Goal: Task Accomplishment & Management: Use online tool/utility

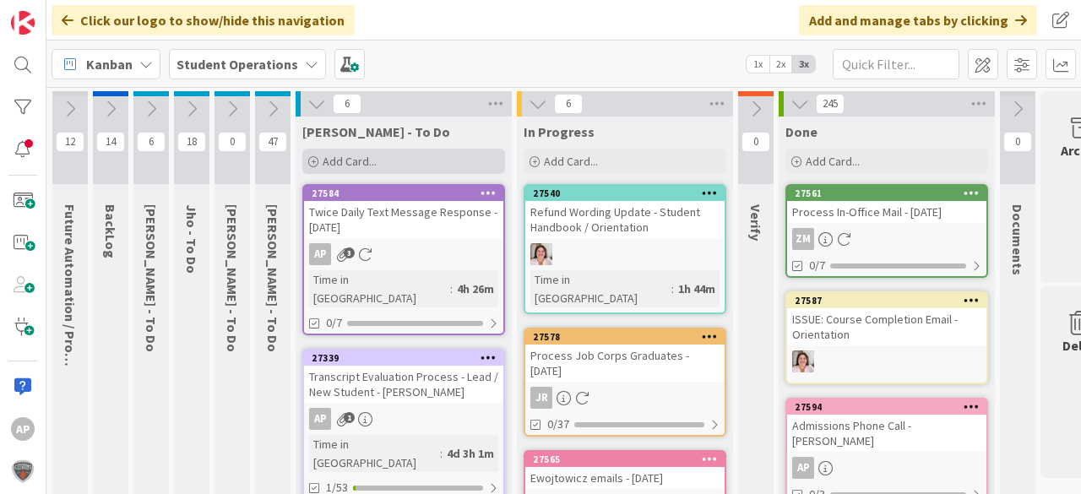
scroll to position [0, 60]
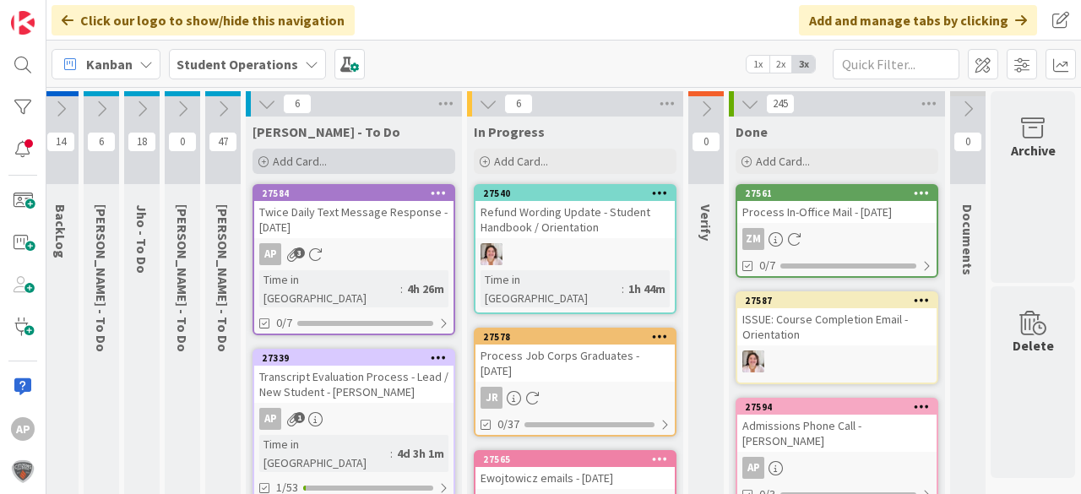
click at [353, 155] on div "Add Card..." at bounding box center [354, 161] width 203 height 25
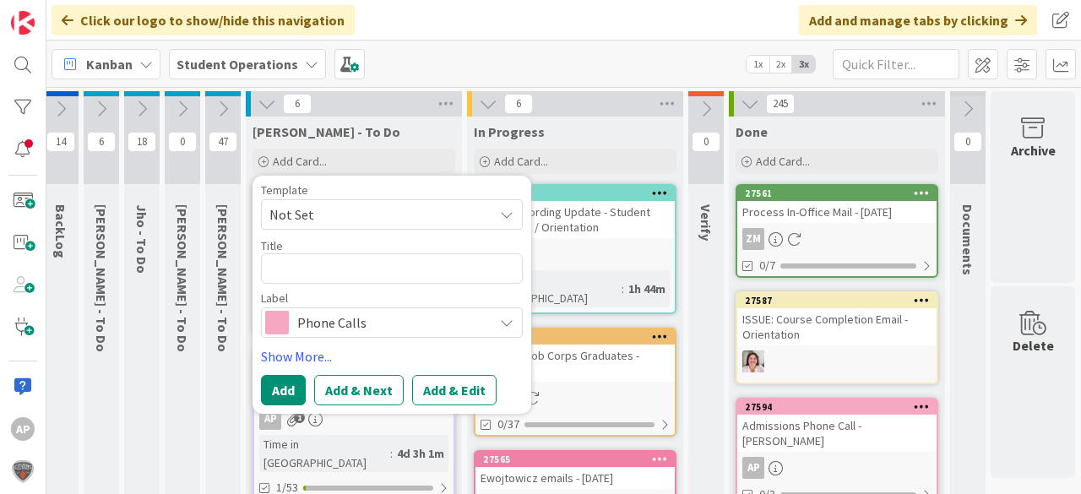
click at [376, 205] on span "Not Set" at bounding box center [374, 215] width 211 height 22
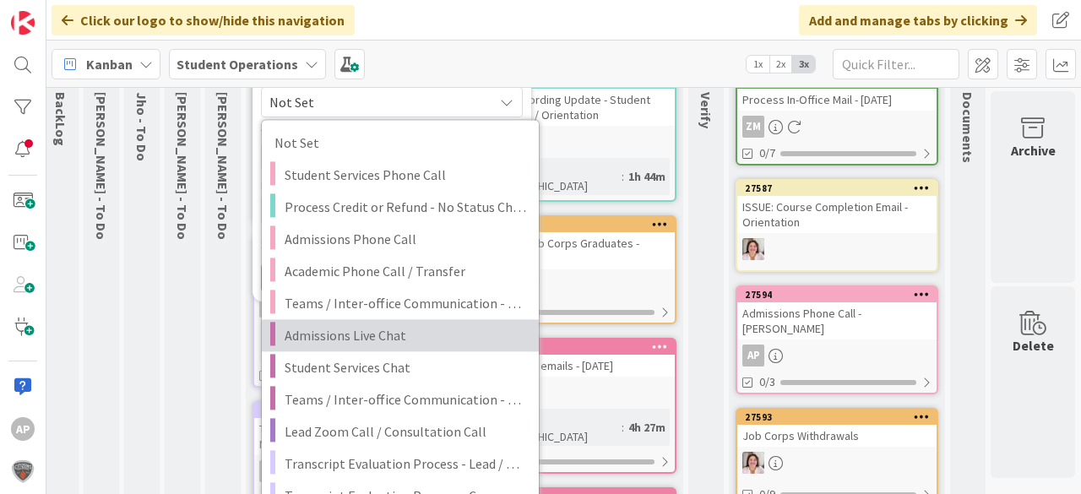
scroll to position [135, 60]
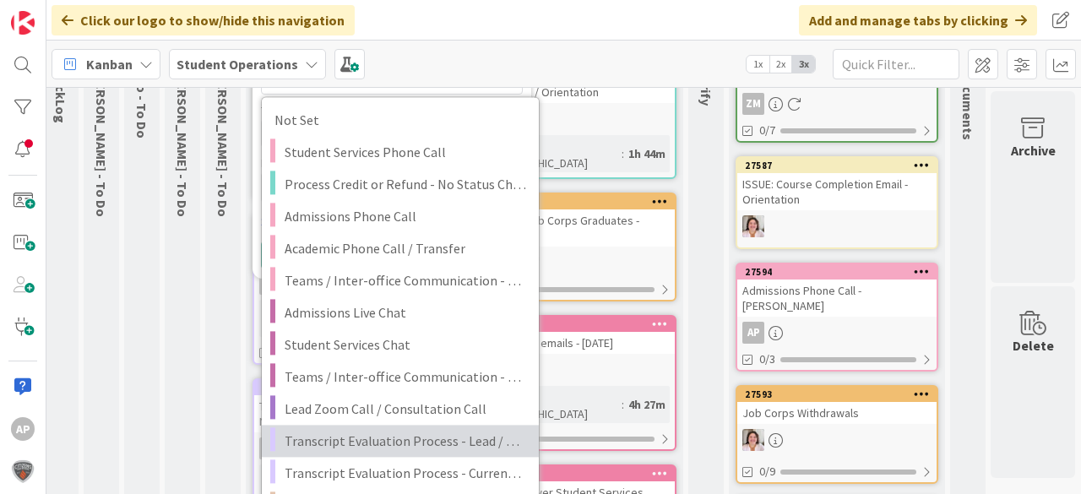
click at [455, 438] on span "Transcript Evaluation Process - Lead / New Student" at bounding box center [406, 441] width 242 height 22
type textarea "x"
type textarea "Transcript Evaluation Process - Lead / New Student"
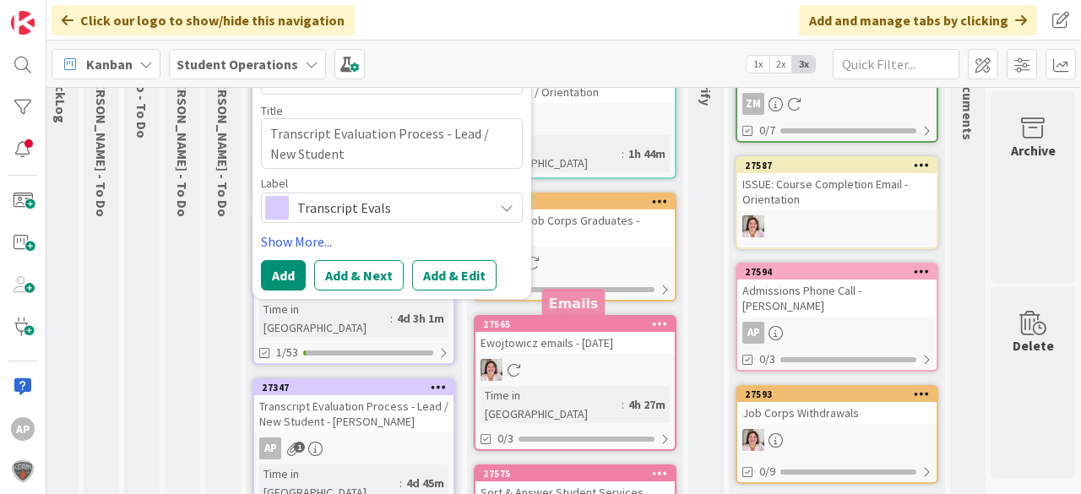
scroll to position [68, 60]
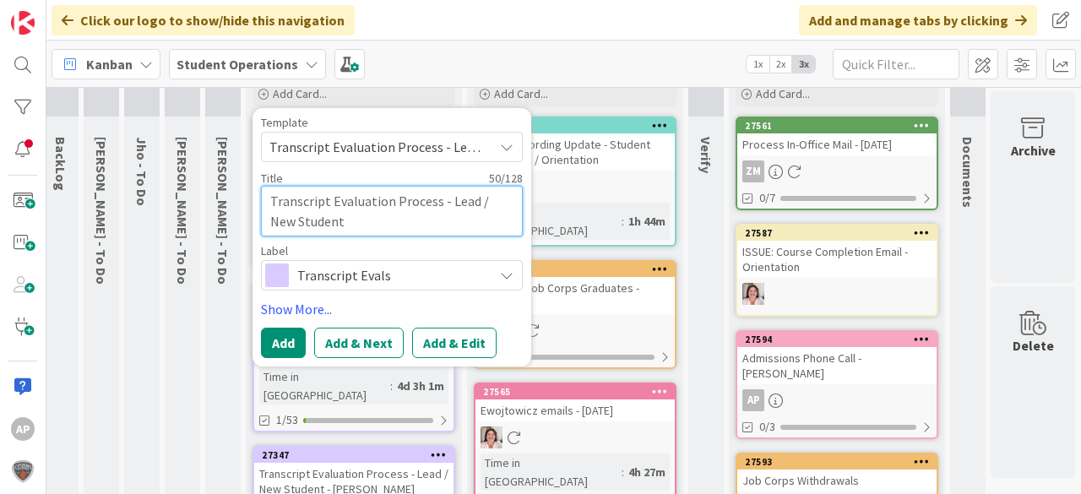
click at [372, 215] on textarea "Transcript Evaluation Process - Lead / New Student" at bounding box center [392, 211] width 262 height 51
type textarea "x"
type textarea "Transcript Evaluation Process - Lead / New Student"
type textarea "x"
type textarea "Transcript Evaluation Process - Lead / New Student -"
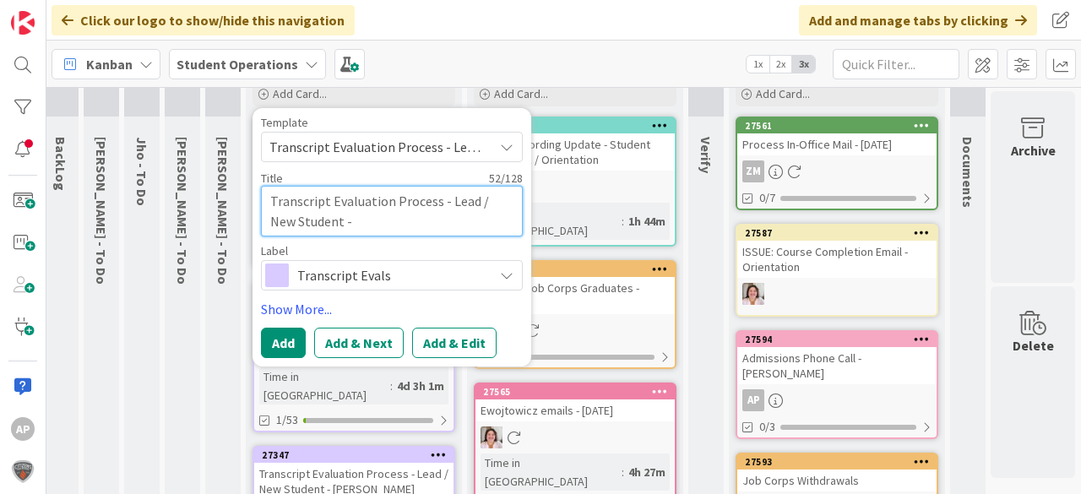
type textarea "x"
type textarea "Transcript Evaluation Process - Lead / New Student -"
type textarea "x"
type textarea "Transcript Evaluation Process - Lead / New Student - E"
type textarea "x"
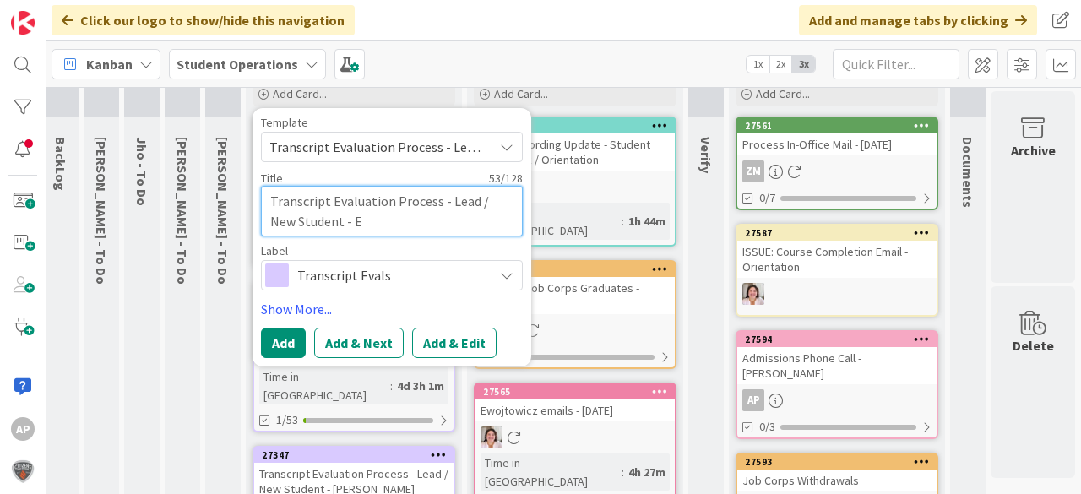
type textarea "Transcript Evaluation Process - Lead / New Student - Er"
type textarea "x"
type textarea "Transcript Evaluation Process - Lead / New Student - Ern"
type textarea "x"
type textarea "Transcript Evaluation Process - Lead / New Student - Erne"
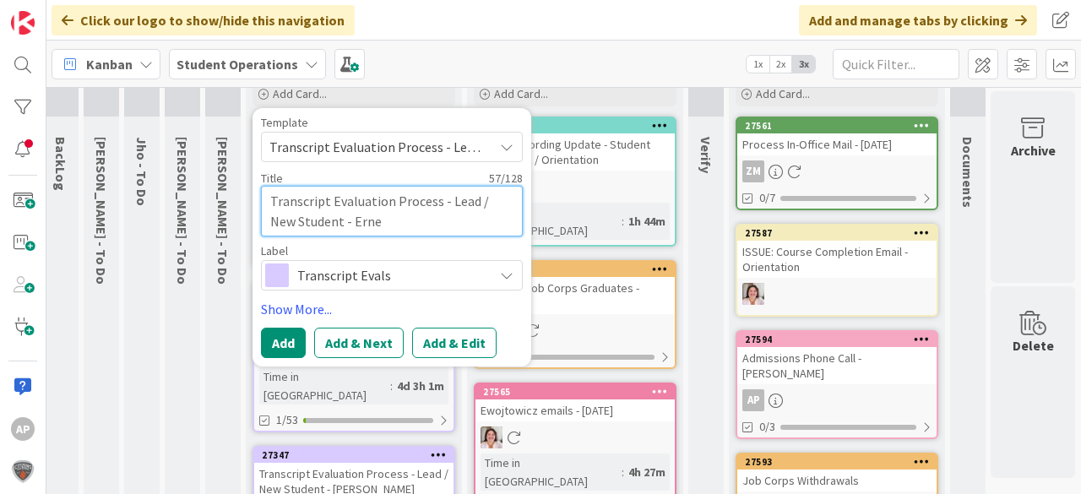
type textarea "x"
type textarea "Transcript Evaluation Process - Lead / New Student - [PERSON_NAME]"
type textarea "x"
type textarea "Transcript Evaluation Process - Lead / New Student - [PERSON_NAME]"
type textarea "x"
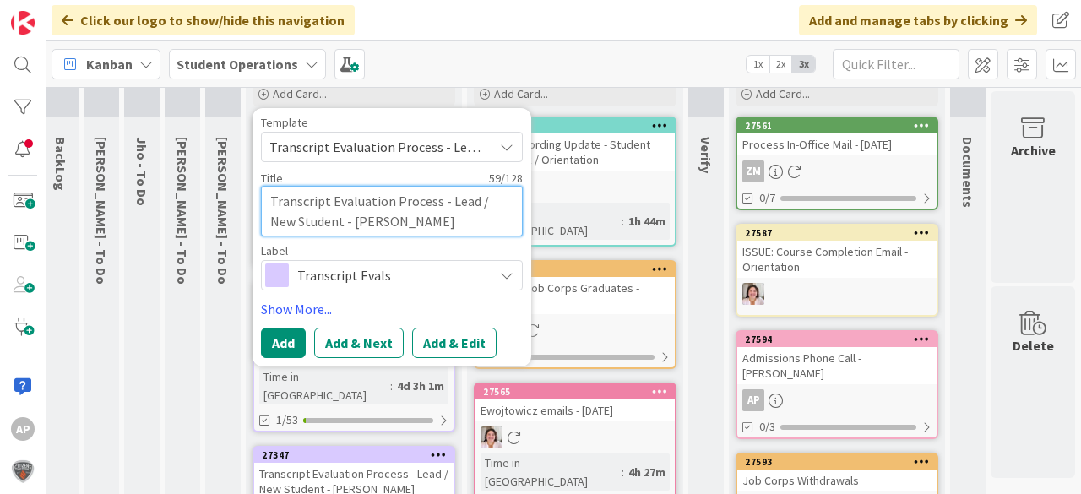
type textarea "Transcript Evaluation Process - Lead / New Student - [PERSON_NAME]"
type textarea "x"
type textarea "Transcript Evaluation Process - Lead / New Student - [PERSON_NAME]"
type textarea "x"
type textarea "Transcript Evaluation Process - Lead / New Student - [PERSON_NAME]"
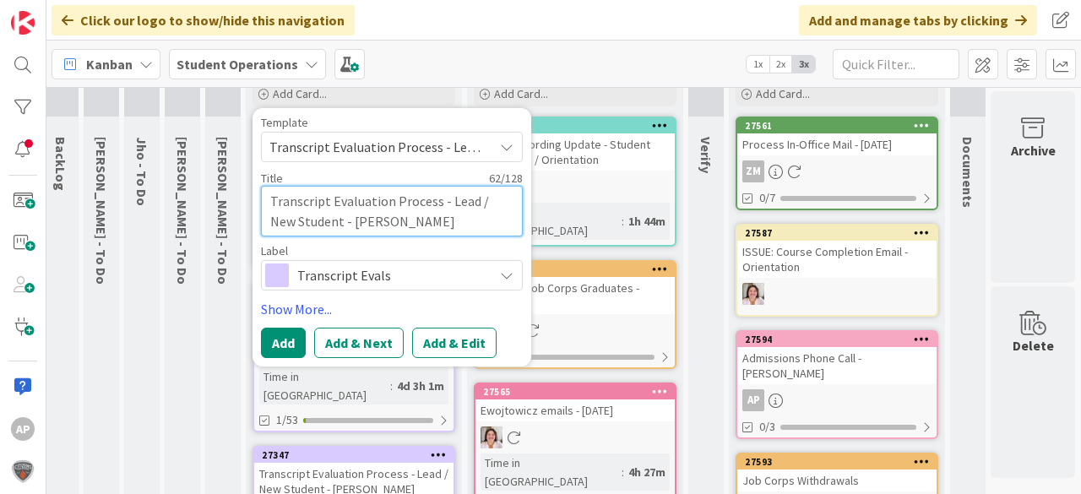
type textarea "x"
type textarea "Transcript Evaluation Process - Lead / New Student - [PERSON_NAME]"
type textarea "x"
type textarea "Transcript Evaluation Process - Lead / New Student - [PERSON_NAME]"
type textarea "x"
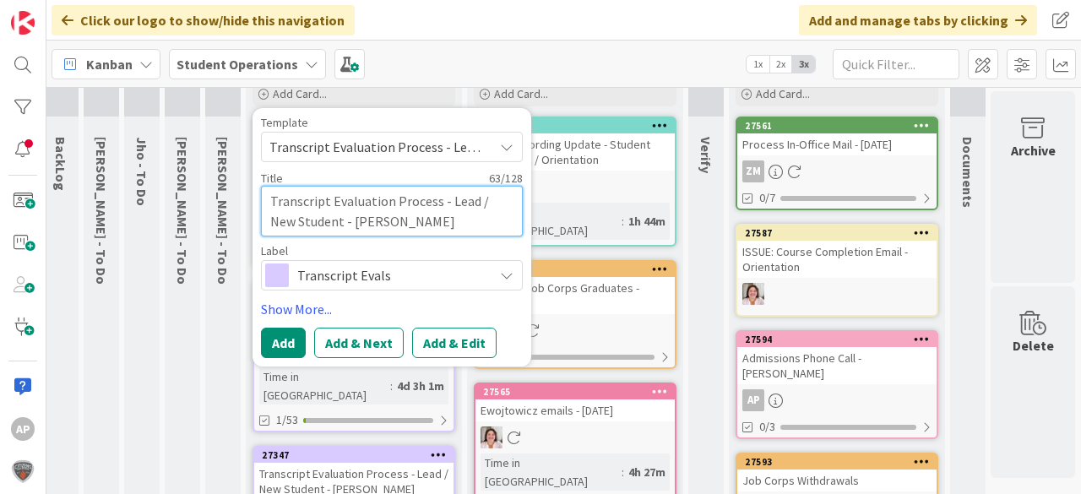
type textarea "Transcript Evaluation Process - Lead / New Student - [PERSON_NAME]"
type textarea "x"
type textarea "Transcript Evaluation Process - Lead / New Student - [PERSON_NAME]"
type textarea "x"
type textarea "Transcript Evaluation Process - Lead / New Student - [PERSON_NAME]"
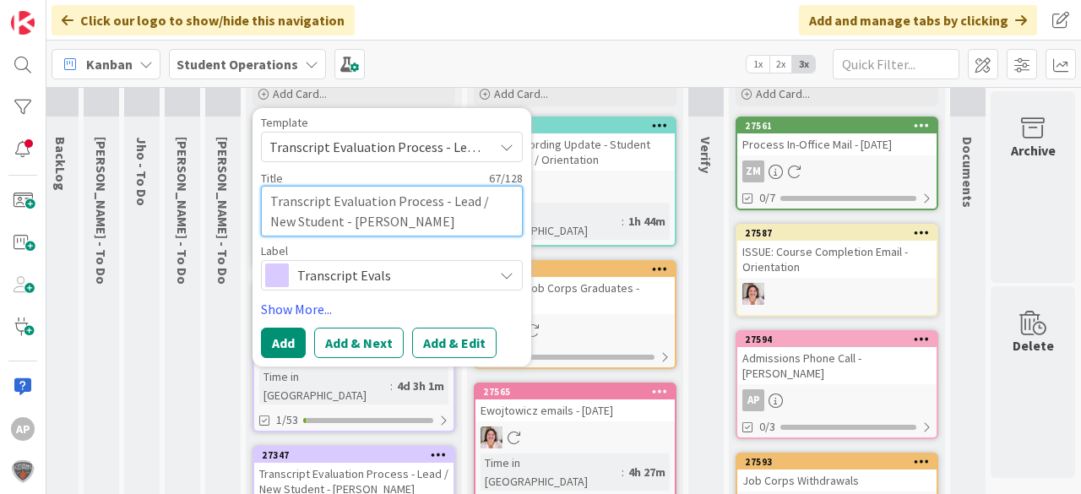
type textarea "x"
type textarea "Transcript Evaluation Process - Lead / New Student - [PERSON_NAME]"
type textarea "x"
type textarea "Transcript Evaluation Process - Lead / New Student - [PERSON_NAME]"
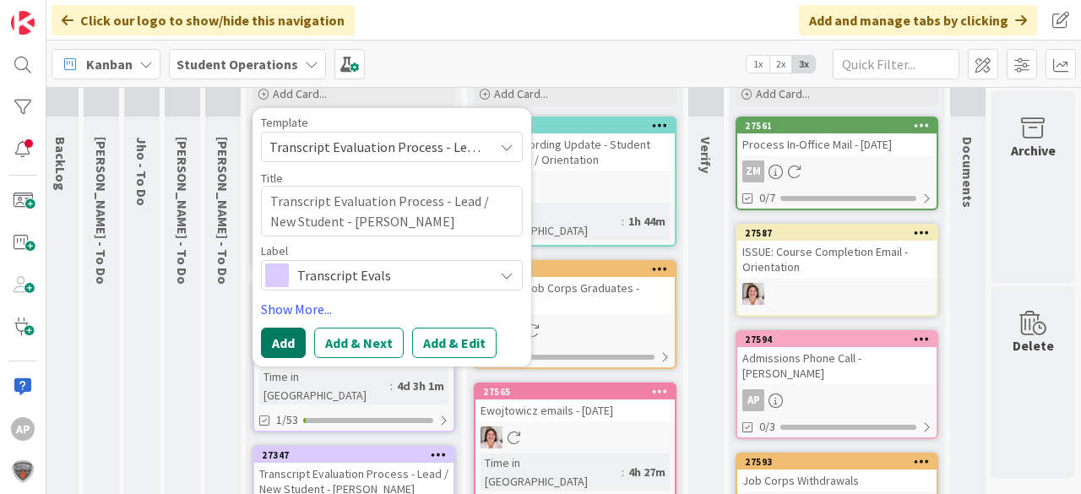
click at [271, 338] on button "Add" at bounding box center [283, 343] width 45 height 30
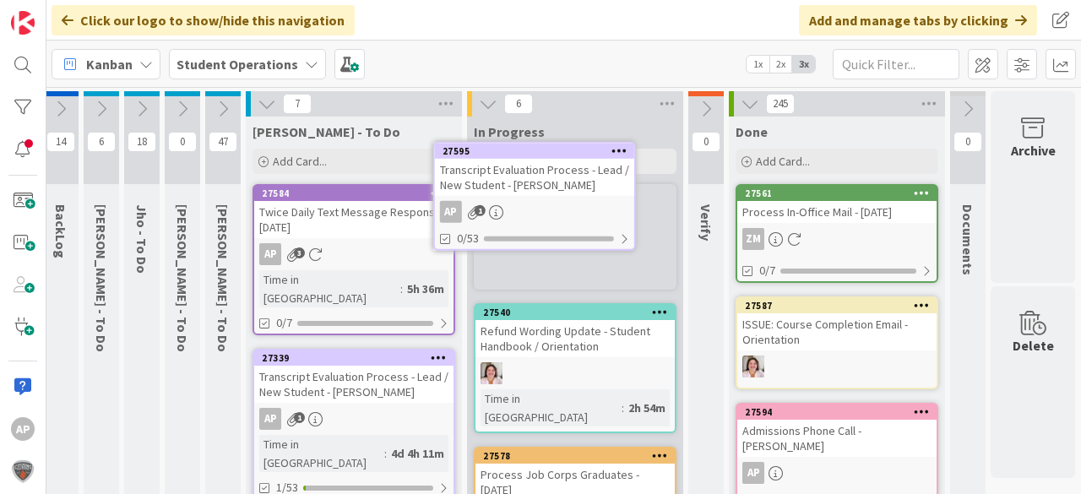
scroll to position [0, 60]
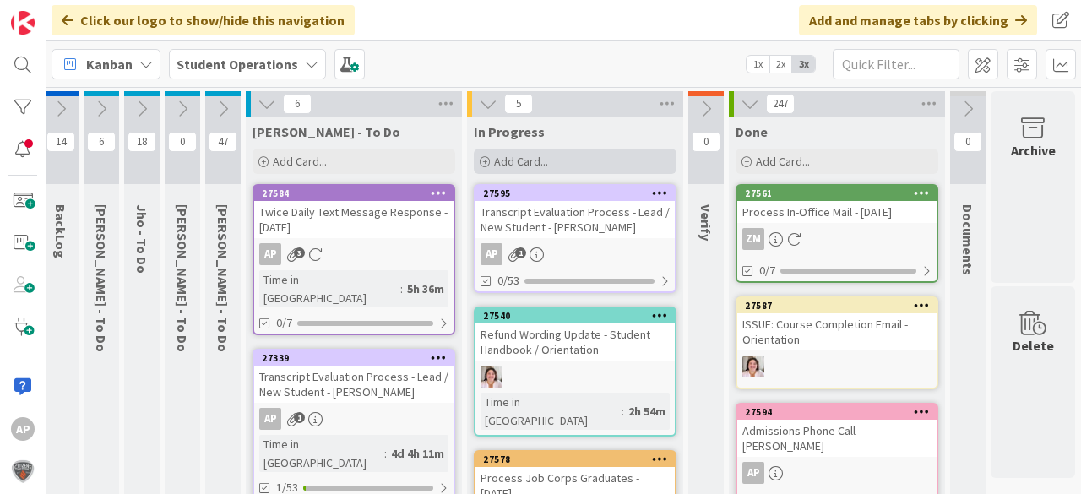
click at [598, 157] on div "Add Card..." at bounding box center [575, 161] width 203 height 25
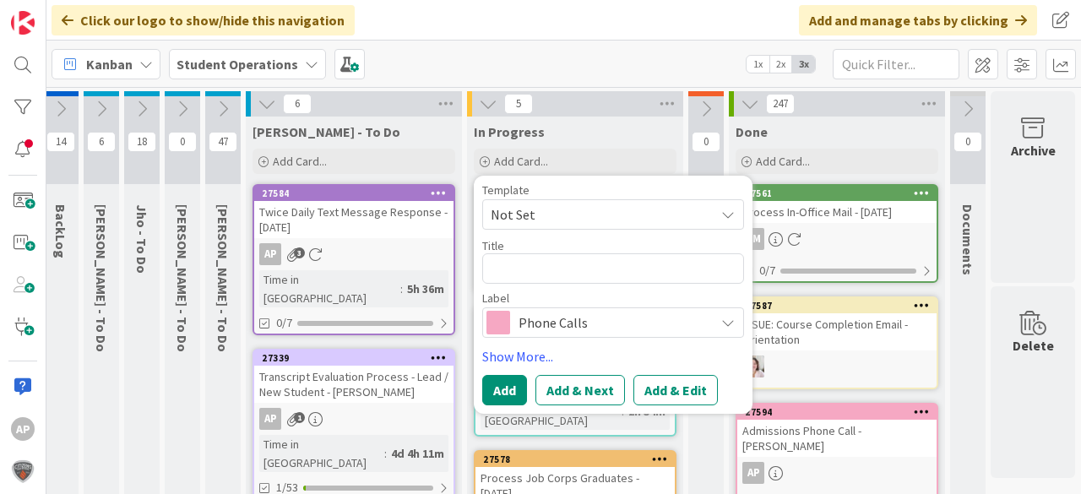
click at [582, 212] on span "Not Set" at bounding box center [596, 215] width 211 height 22
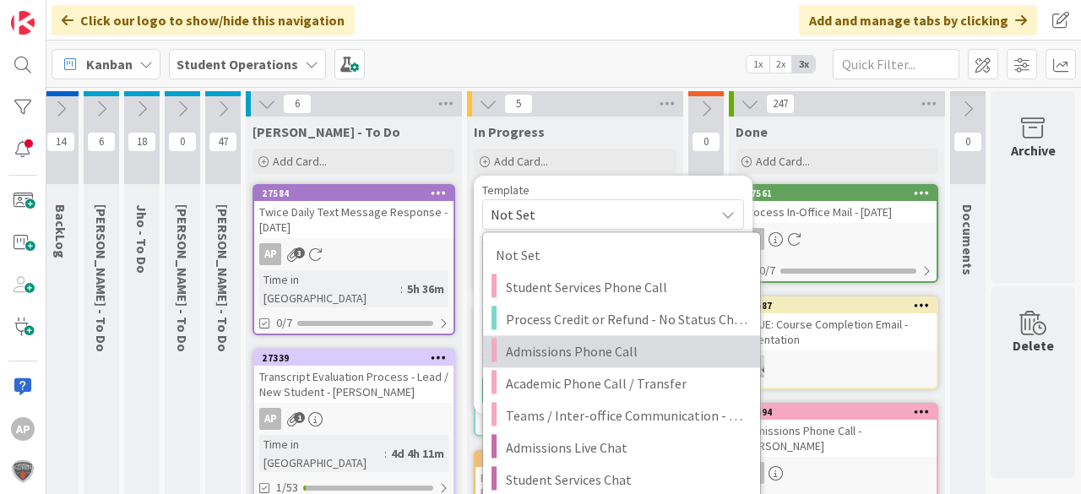
scroll to position [338, 60]
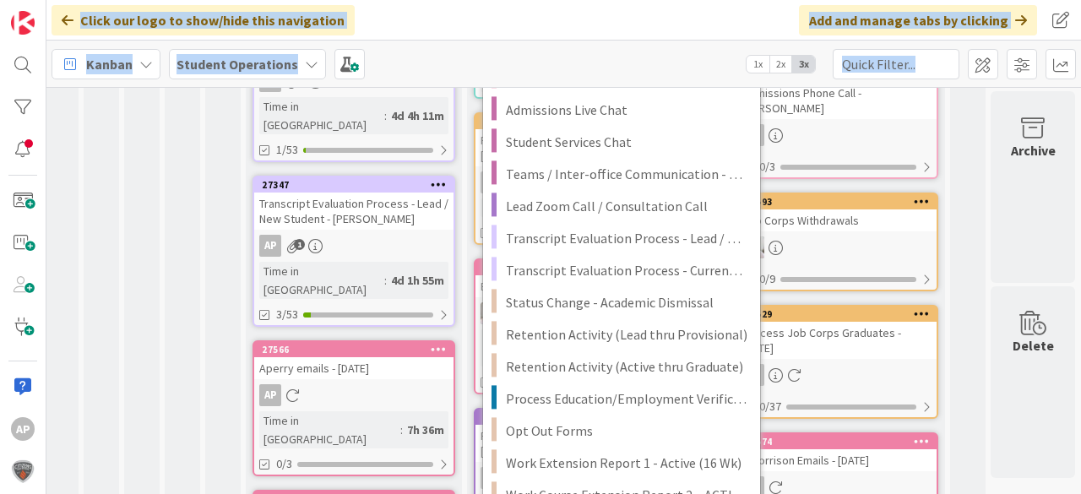
drag, startPoint x: 413, startPoint y: 7, endPoint x: 1812, endPoint y: 64, distance: 1400.0
click at [1080, 64] on html "AP Click our logo to show/hide this navigation Add and manage tabs by clicking …" at bounding box center [540, 247] width 1081 height 494
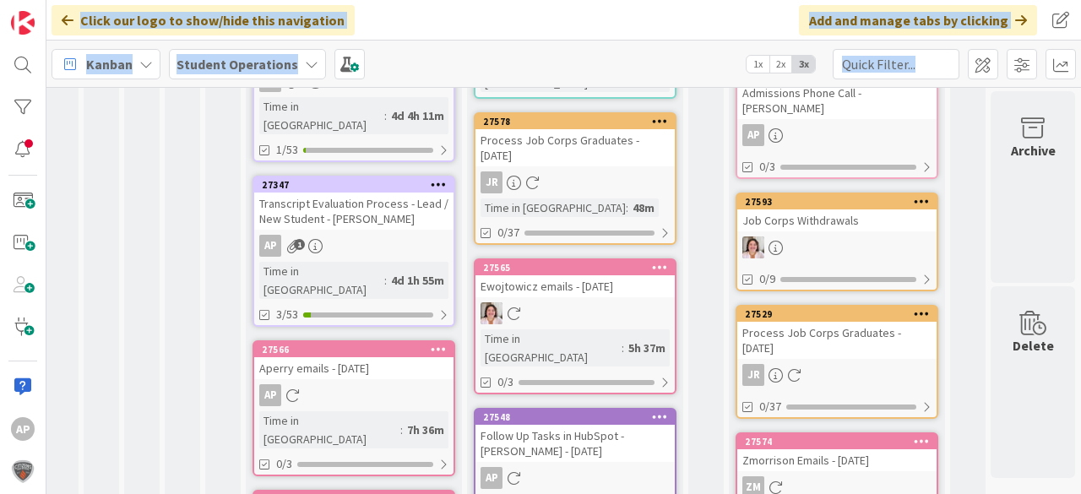
scroll to position [0, 60]
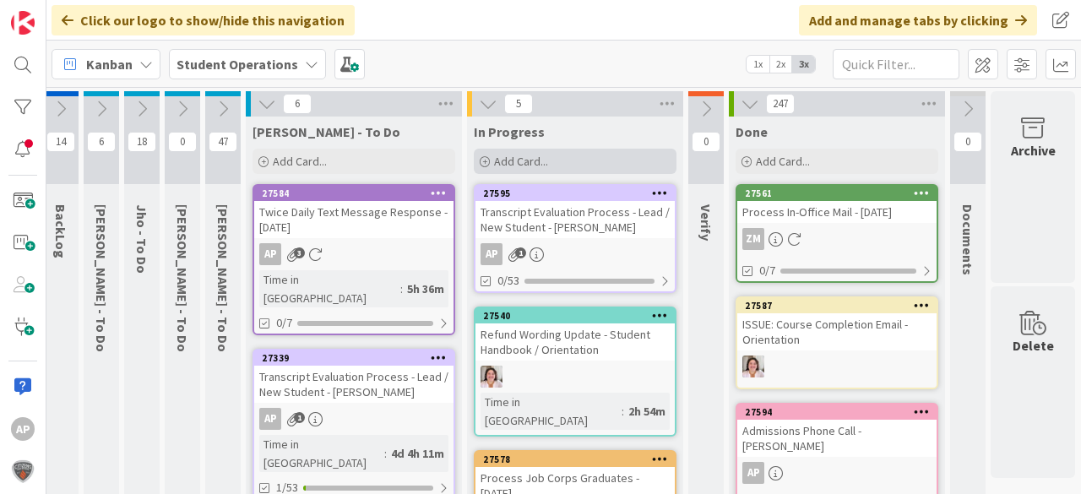
click at [527, 161] on span "Add Card..." at bounding box center [521, 161] width 54 height 15
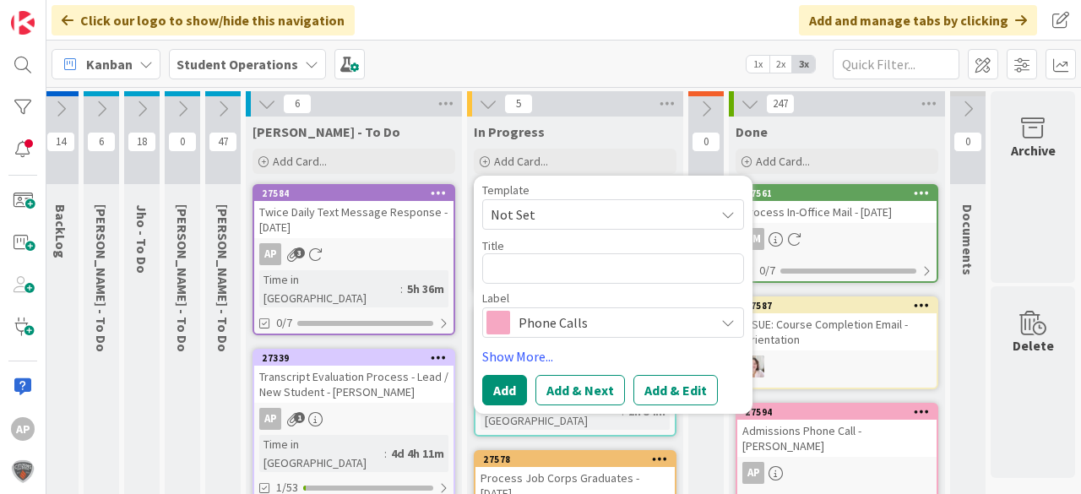
click at [563, 209] on span "Not Set" at bounding box center [596, 215] width 211 height 22
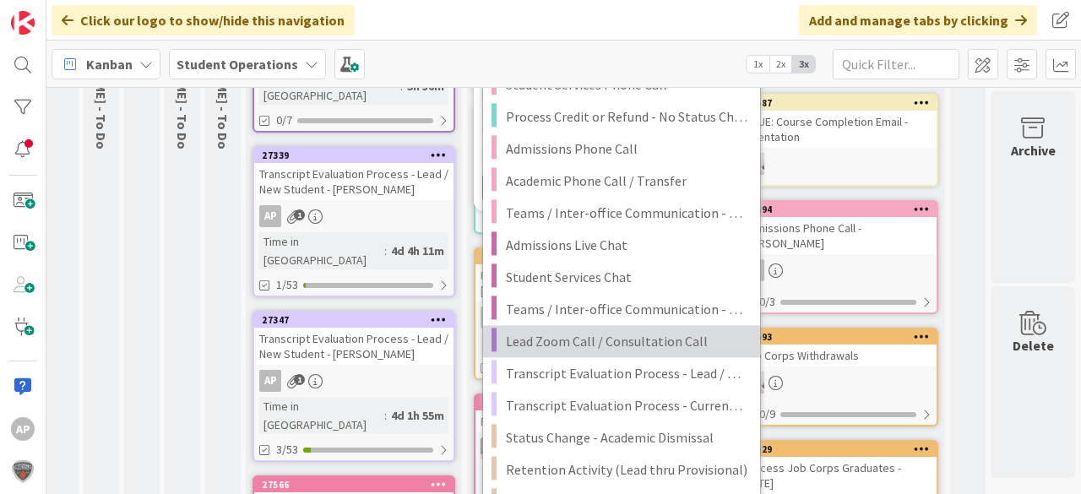
scroll to position [270, 60]
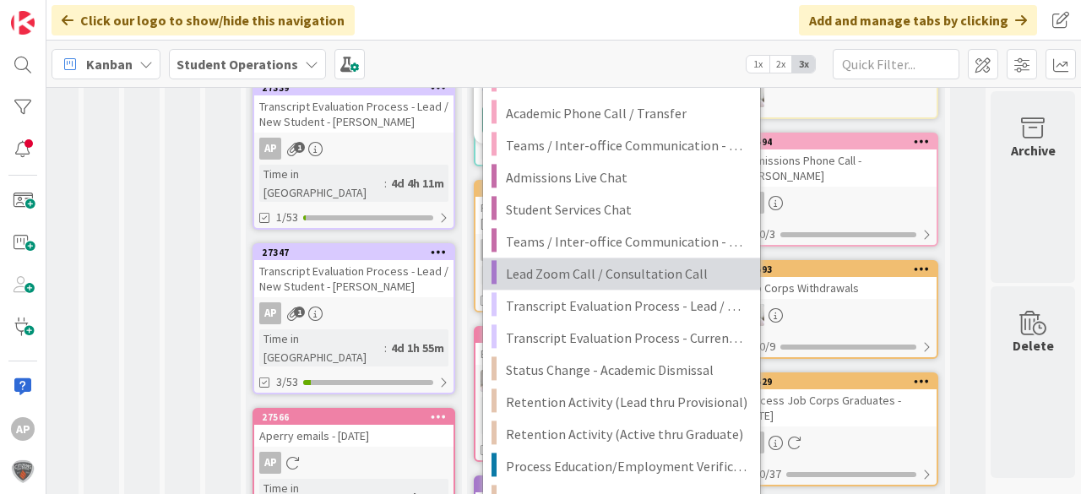
click at [598, 282] on span "Lead Zoom Call / Consultation Call" at bounding box center [627, 274] width 242 height 22
type textarea "x"
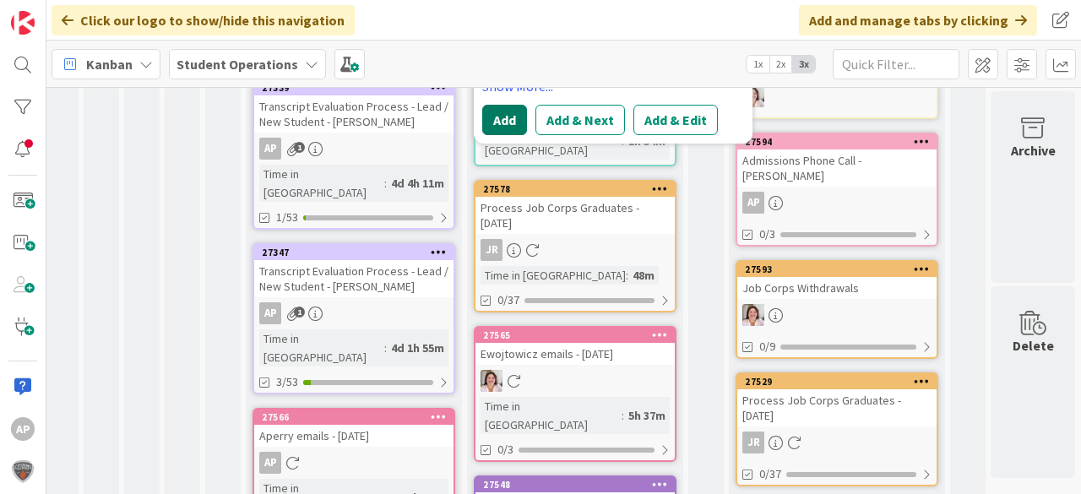
click at [487, 120] on button "Add" at bounding box center [504, 120] width 45 height 30
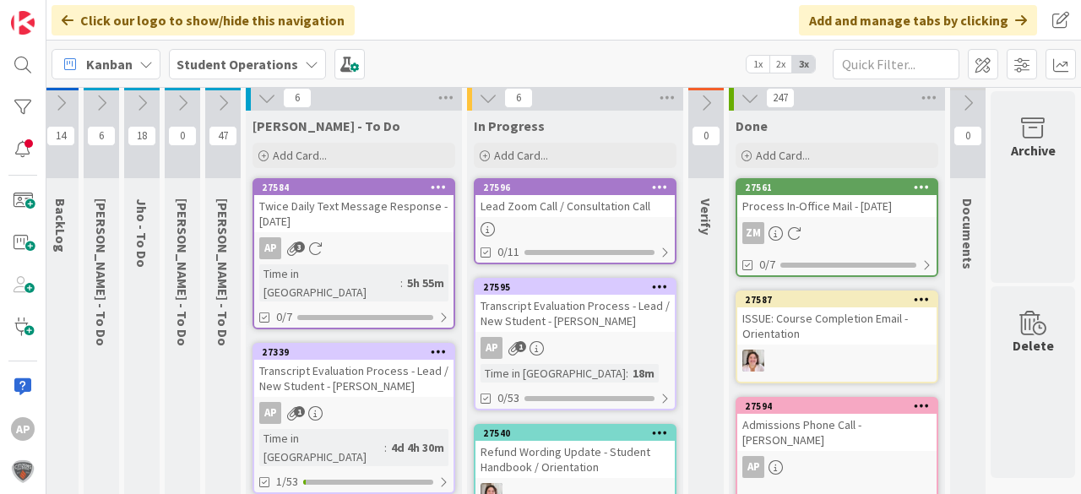
scroll to position [0, 60]
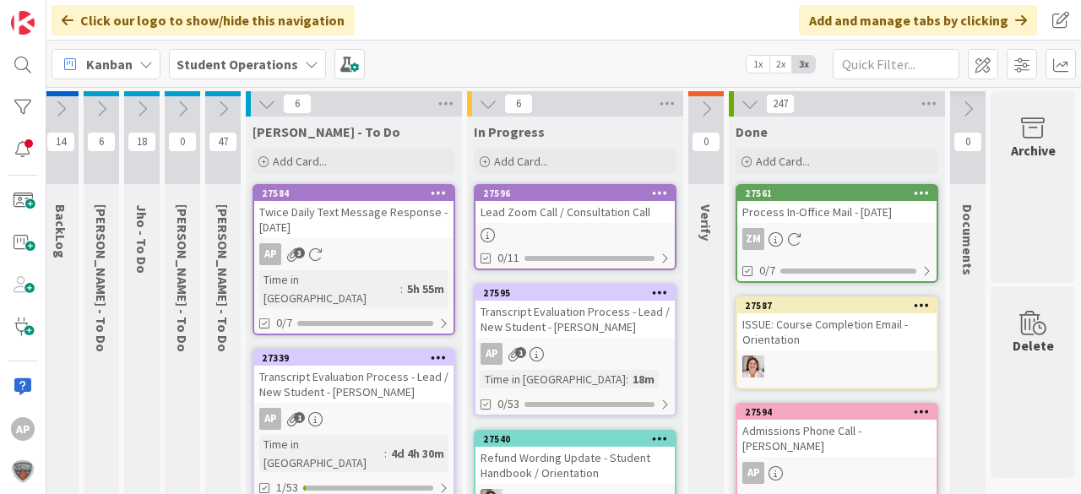
click at [98, 116] on icon at bounding box center [101, 109] width 19 height 19
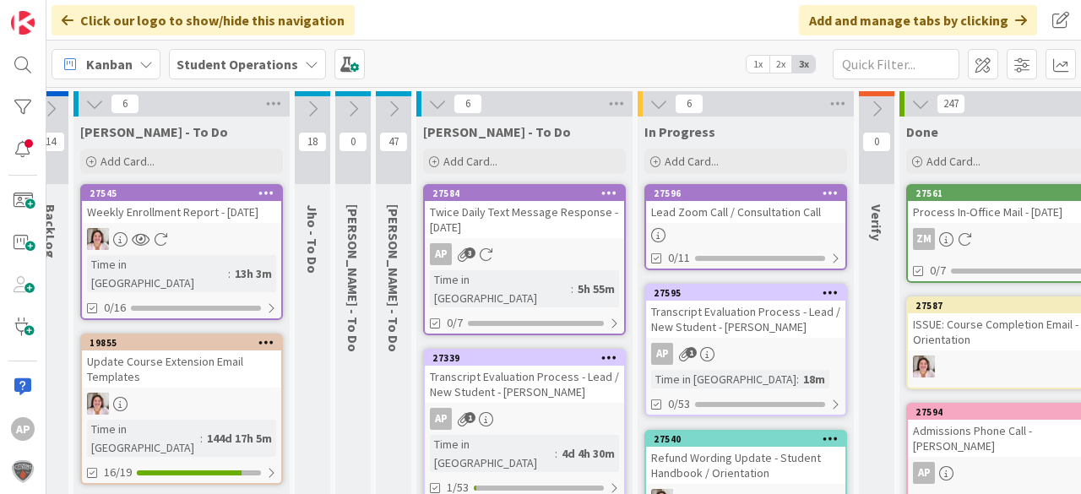
click at [93, 102] on icon at bounding box center [94, 104] width 19 height 19
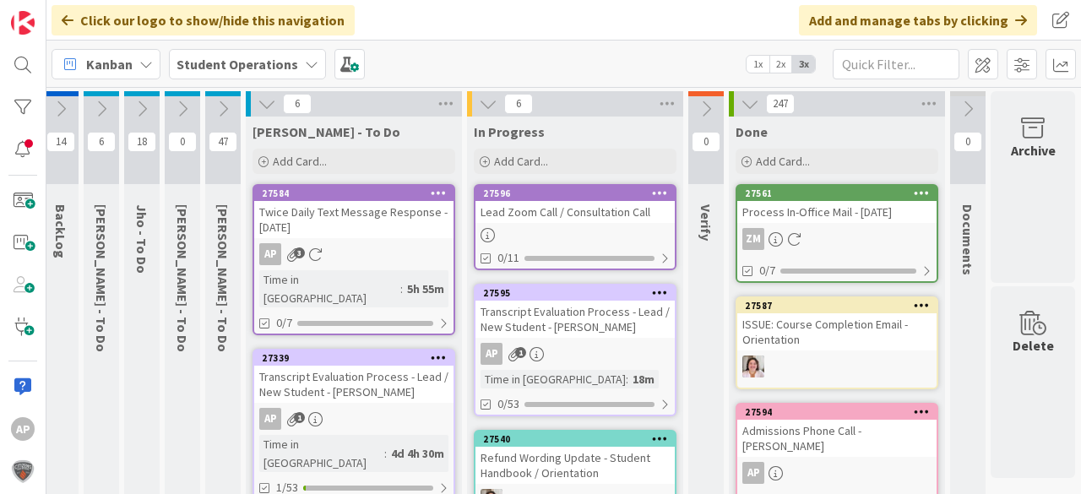
click at [523, 233] on div at bounding box center [575, 235] width 199 height 14
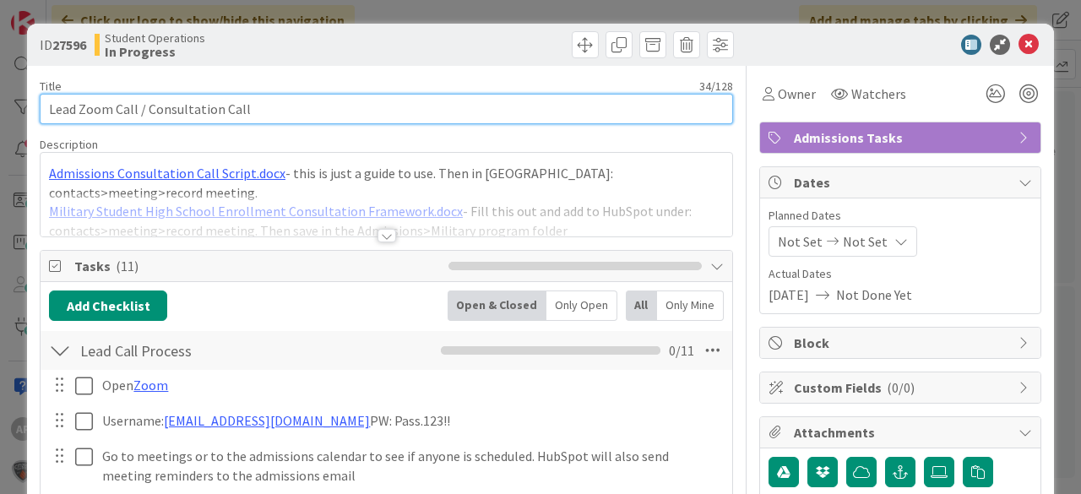
click at [303, 111] on input "Lead Zoom Call / Consultation Call" at bounding box center [386, 109] width 693 height 30
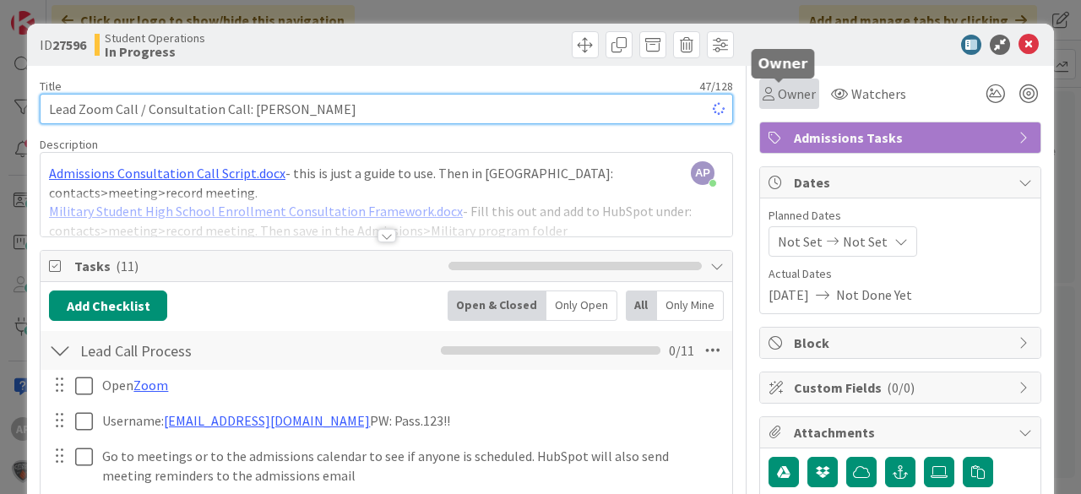
type input "Lead Zoom Call / Consultation Call: [PERSON_NAME]"
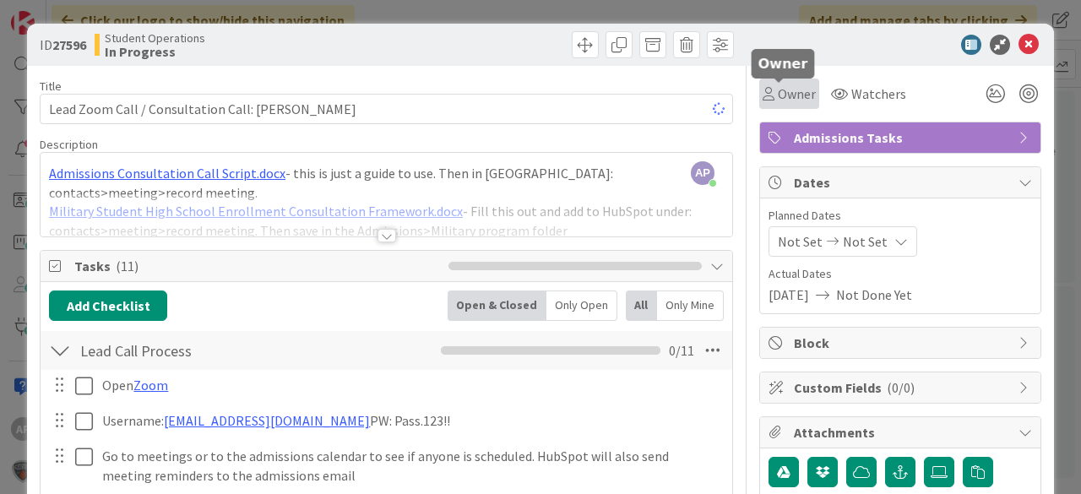
click at [759, 105] on div "Owner" at bounding box center [789, 94] width 60 height 30
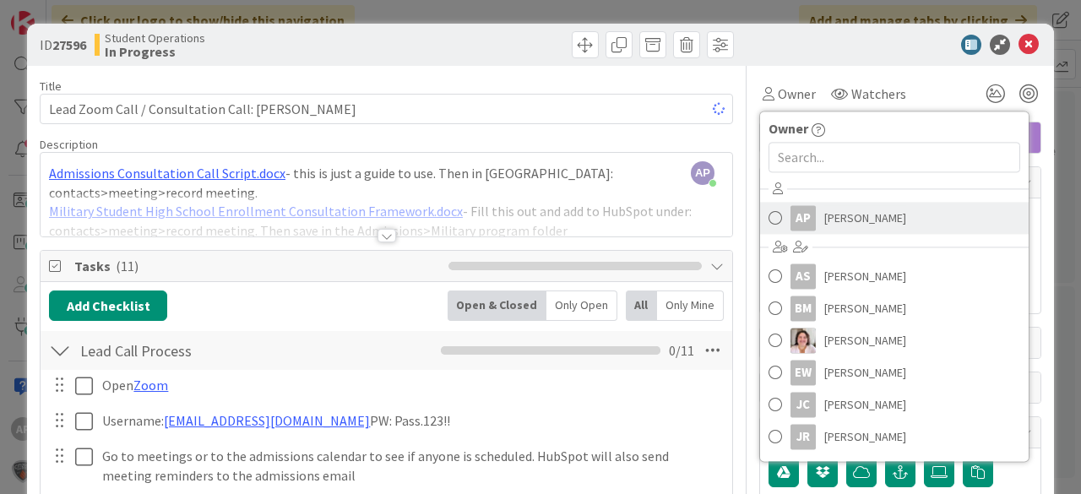
click at [824, 206] on span "[PERSON_NAME]" at bounding box center [865, 217] width 82 height 25
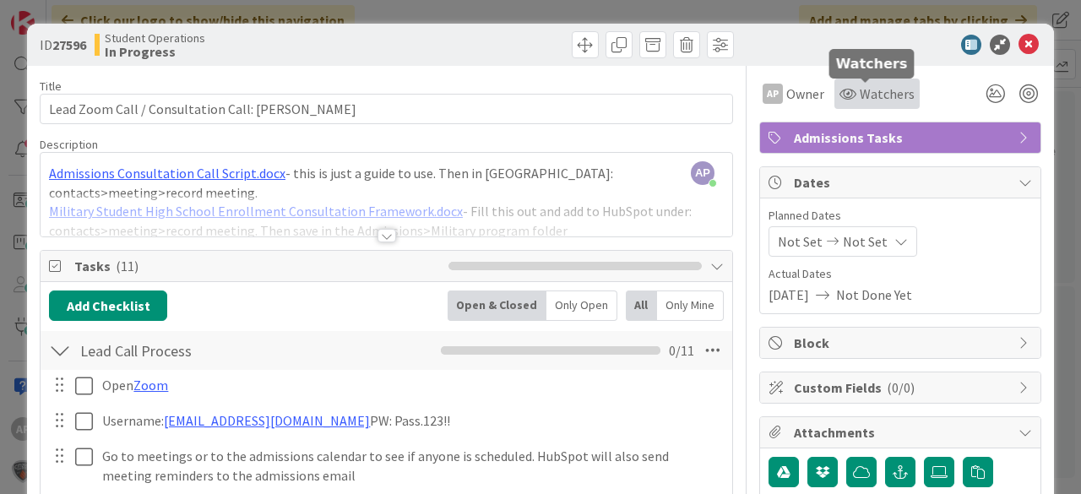
click at [860, 88] on span "Watchers" at bounding box center [887, 94] width 55 height 20
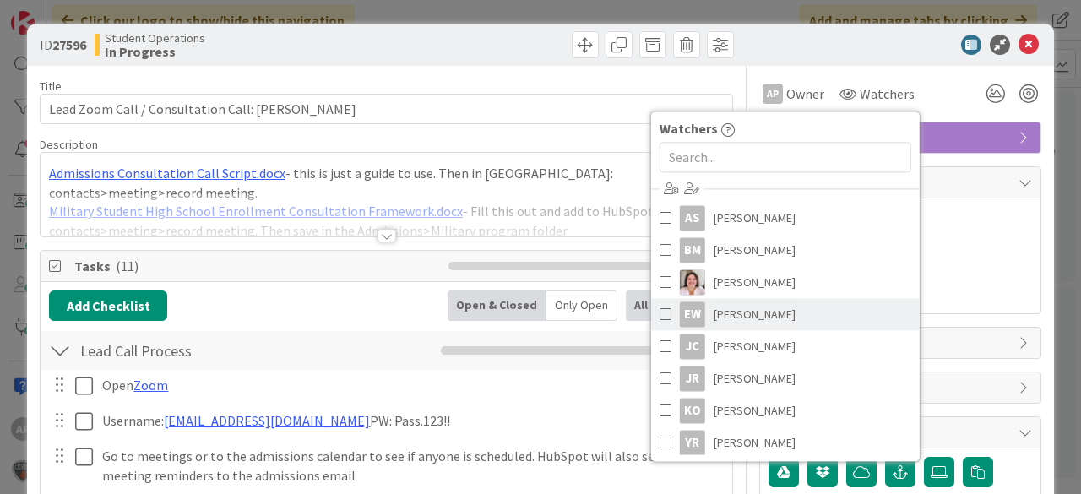
click at [775, 309] on span "[PERSON_NAME]" at bounding box center [755, 314] width 82 height 25
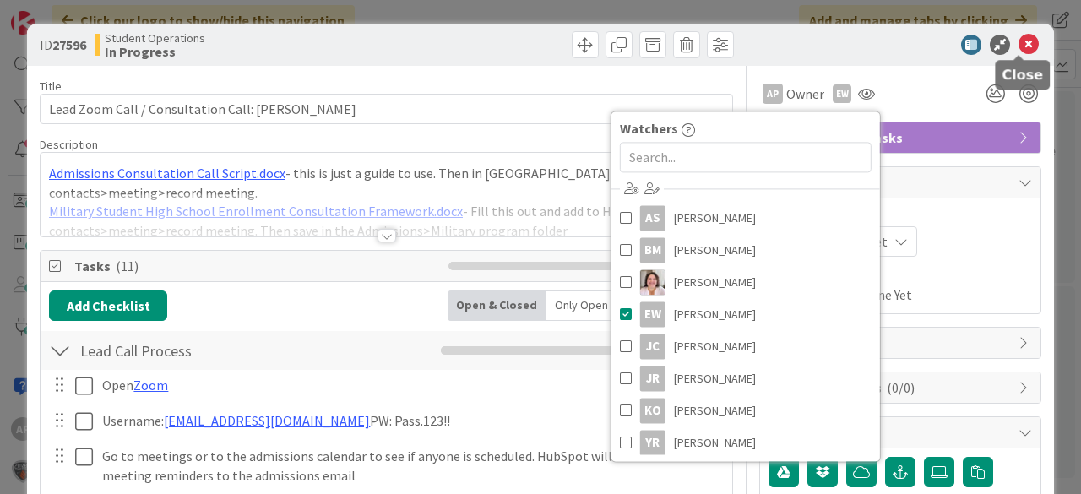
click at [1019, 46] on icon at bounding box center [1029, 45] width 20 height 20
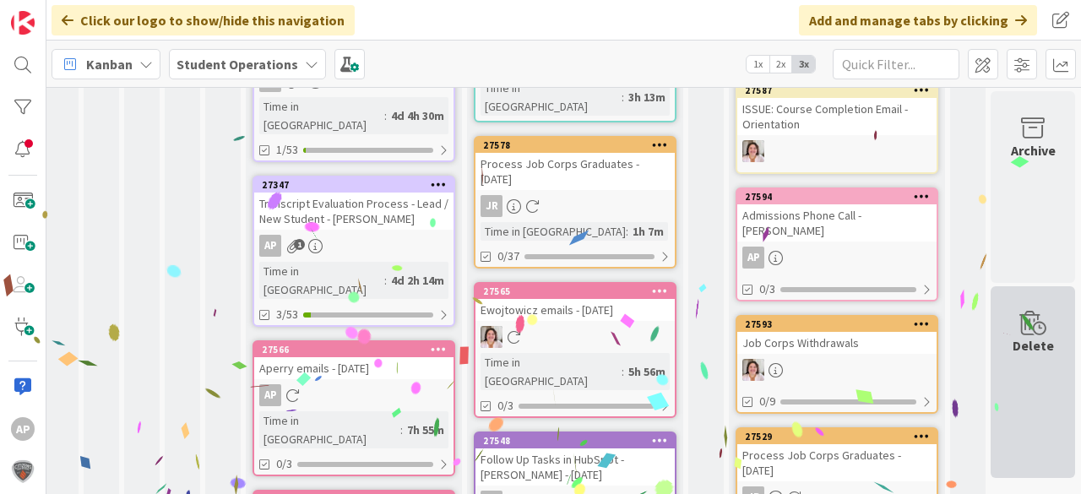
scroll to position [0, 60]
